Goal: Transaction & Acquisition: Purchase product/service

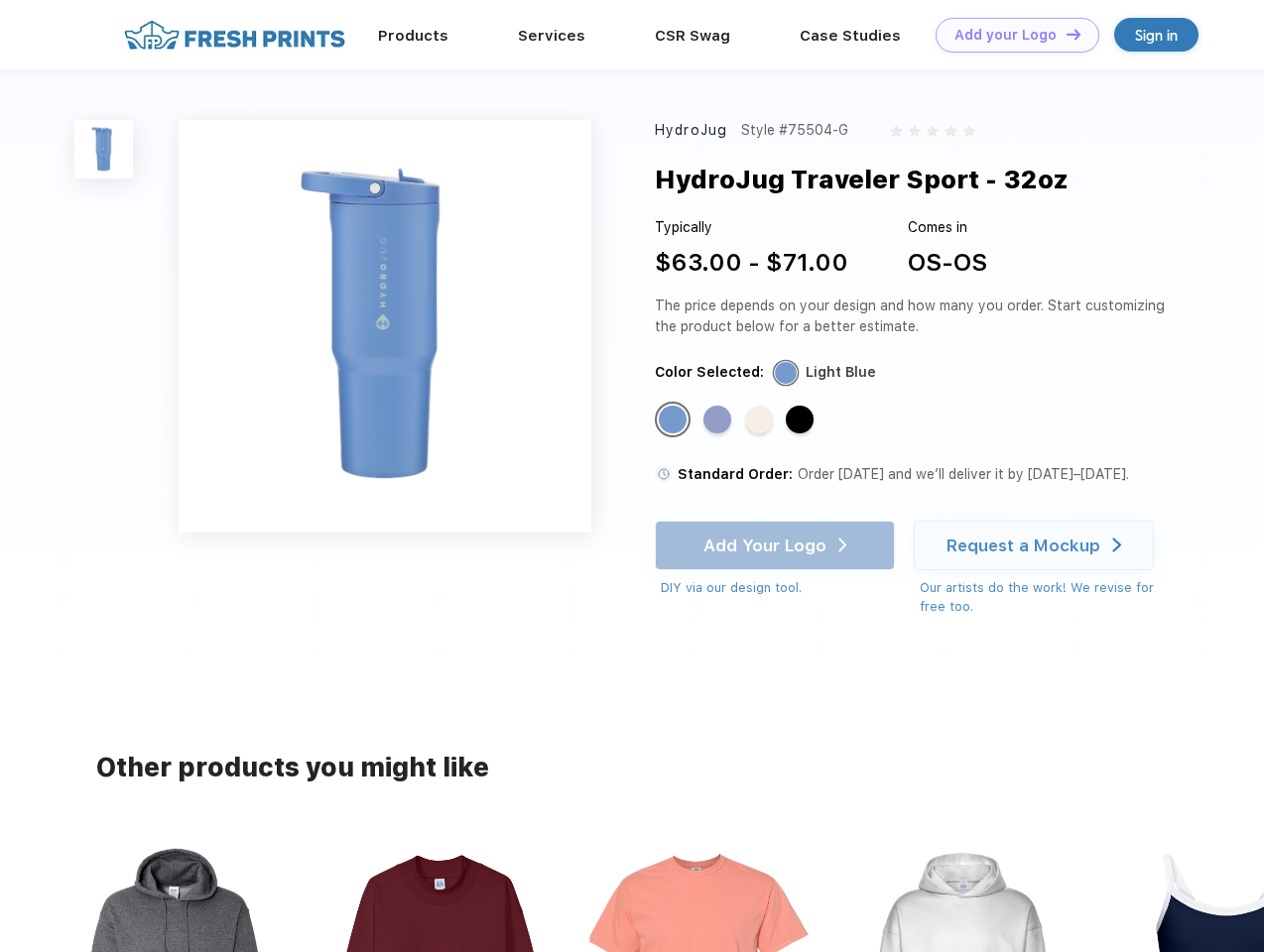
click at [1010, 35] on link "Add your Logo Design Tool" at bounding box center [1017, 35] width 164 height 35
click at [0, 0] on div "Design Tool" at bounding box center [0, 0] width 0 height 0
click at [1064, 34] on link "Add your Logo Design Tool" at bounding box center [1017, 35] width 164 height 35
click at [104, 149] on img at bounding box center [103, 149] width 59 height 59
click at [674, 421] on div "Standard Color" at bounding box center [672, 420] width 28 height 28
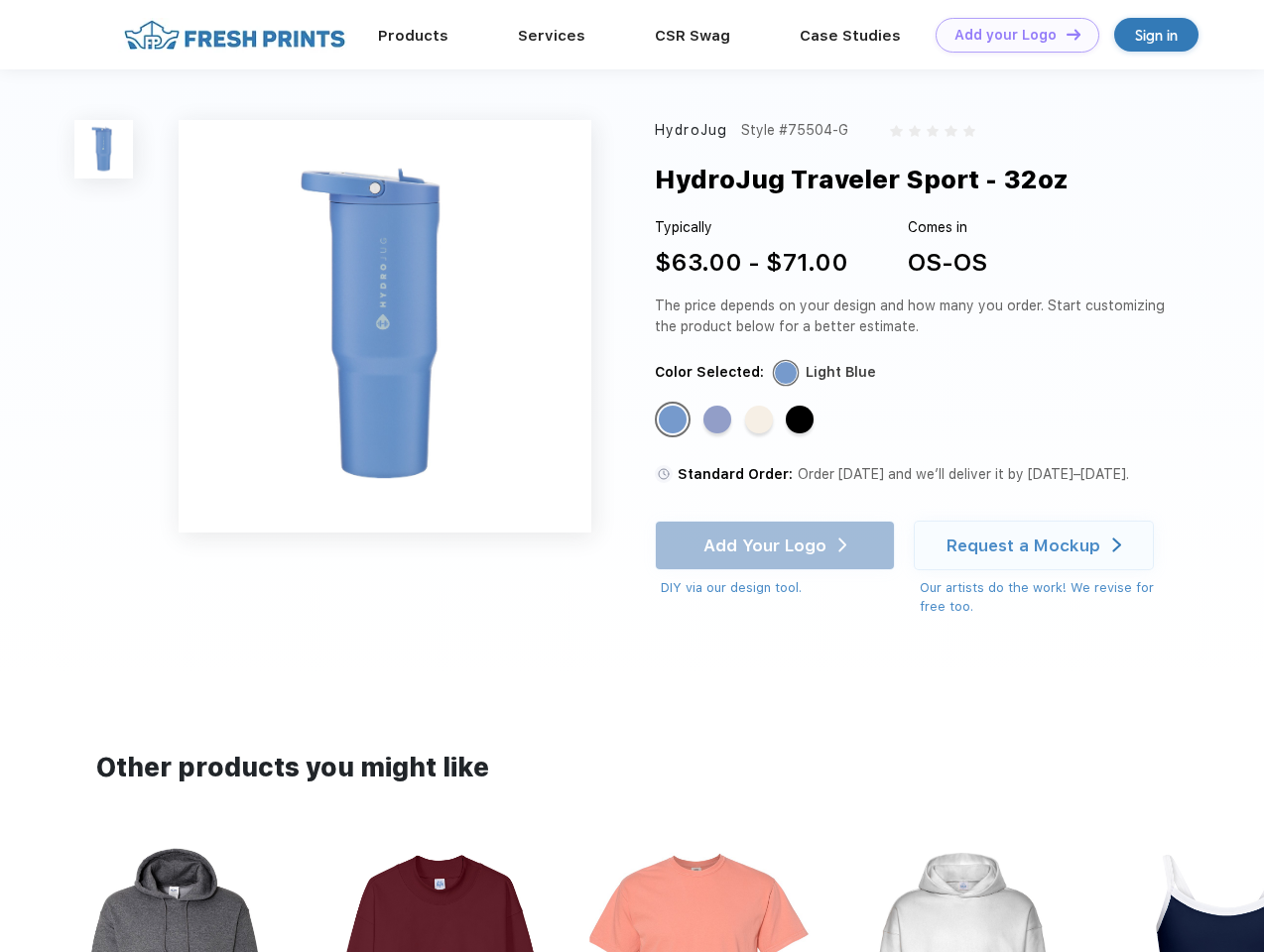
click at [719, 421] on div "Standard Color" at bounding box center [717, 420] width 28 height 28
click at [761, 421] on div "Standard Color" at bounding box center [759, 420] width 28 height 28
click at [801, 421] on div "Standard Color" at bounding box center [799, 420] width 28 height 28
click at [776, 545] on div "Add Your Logo DIY via our design tool. Ah shoot! This product isn't up in our d…" at bounding box center [774, 559] width 240 height 77
click at [1037, 545] on div "Request a Mockup" at bounding box center [1023, 545] width 154 height 20
